Goal: Information Seeking & Learning: Learn about a topic

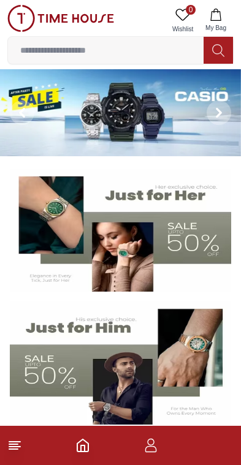
click at [115, 55] on input at bounding box center [105, 50] width 195 height 25
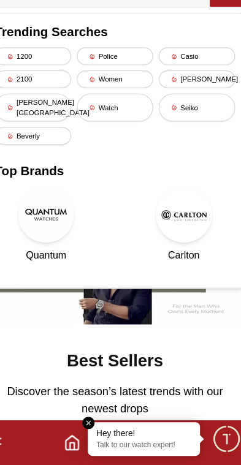
scroll to position [94, 0]
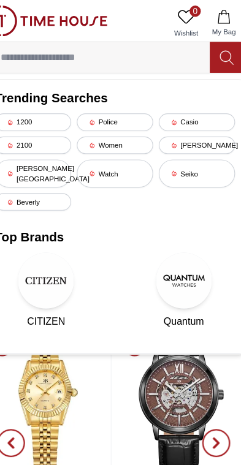
click at [118, 48] on input at bounding box center [105, 50] width 195 height 25
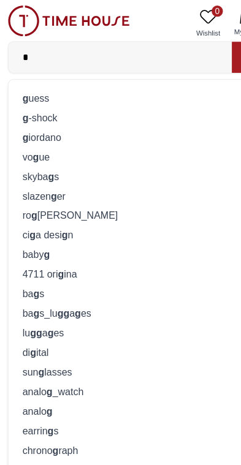
type input "*"
click at [24, 104] on strong "g" at bounding box center [23, 103] width 6 height 10
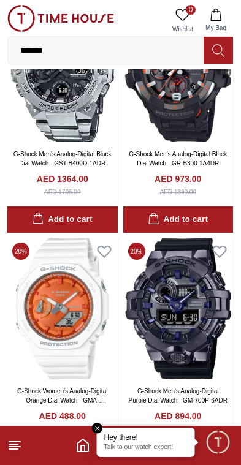
scroll to position [1299, 0]
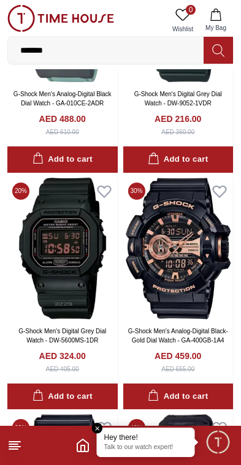
scroll to position [2548, 0]
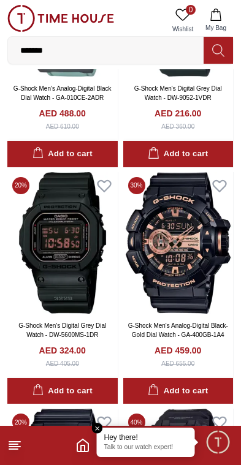
click at [190, 259] on img at bounding box center [178, 243] width 110 height 142
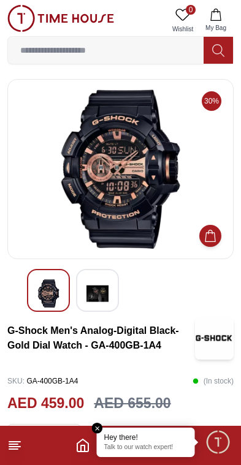
click at [107, 291] on img at bounding box center [97, 293] width 22 height 28
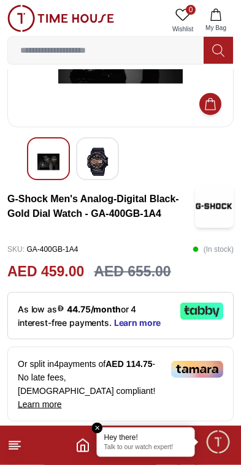
scroll to position [136, 0]
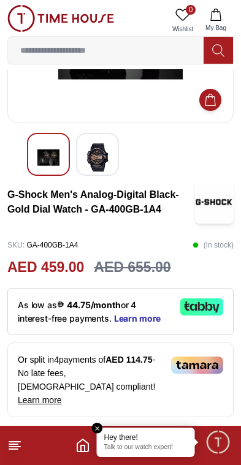
click at [148, 314] on span "Learn more" at bounding box center [137, 319] width 47 height 10
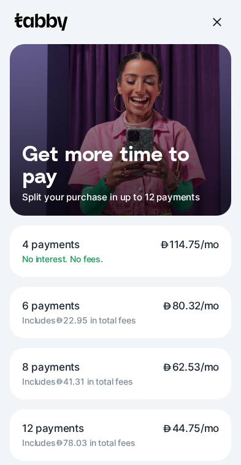
scroll to position [0, 0]
click at [210, 23] on div at bounding box center [216, 22] width 20 height 20
click at [219, 20] on div at bounding box center [216, 22] width 11 height 11
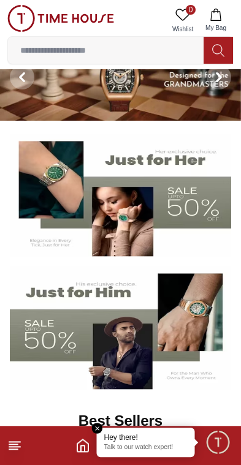
scroll to position [31, 0]
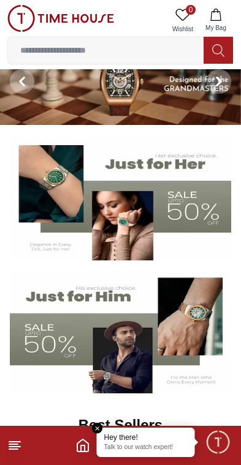
click at [158, 53] on input at bounding box center [105, 50] width 195 height 25
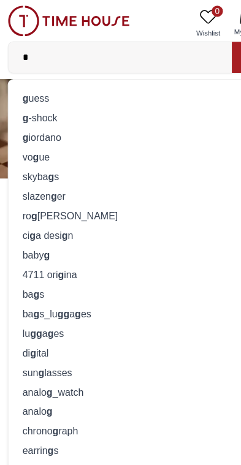
type input "*"
click at [42, 104] on div "g -shock" at bounding box center [120, 102] width 210 height 17
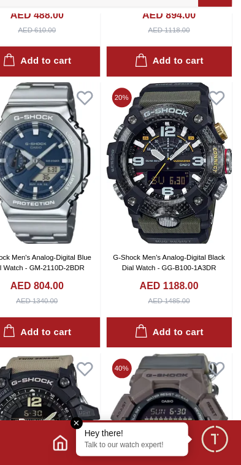
scroll to position [1644, 0]
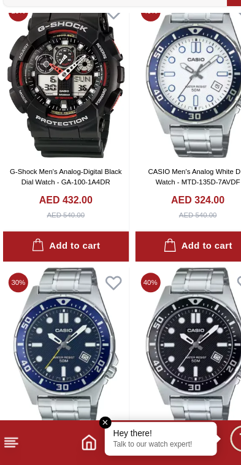
scroll to position [4088, 0]
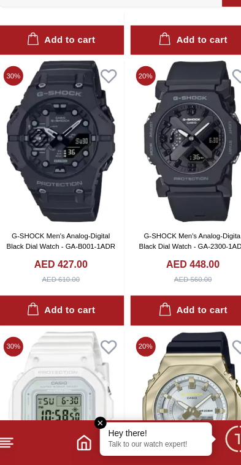
scroll to position [6165, 0]
